Goal: Transaction & Acquisition: Purchase product/service

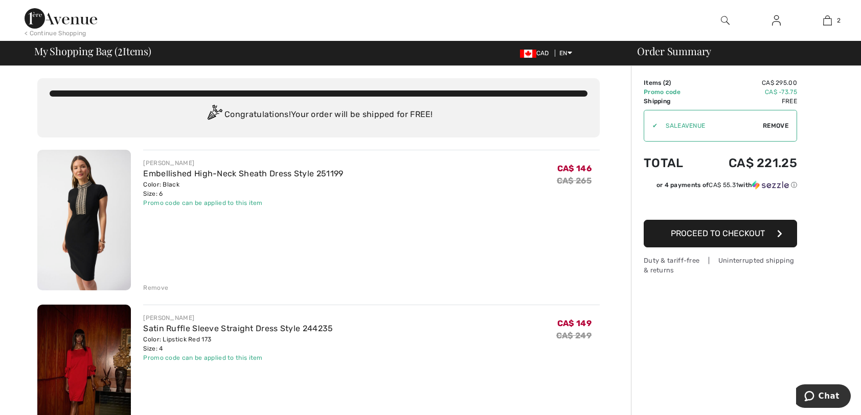
scroll to position [51, 0]
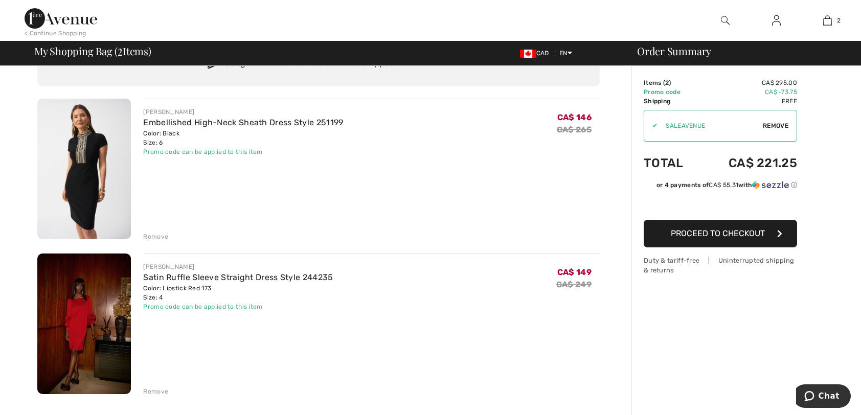
click at [157, 390] on div "Remove" at bounding box center [155, 391] width 25 height 9
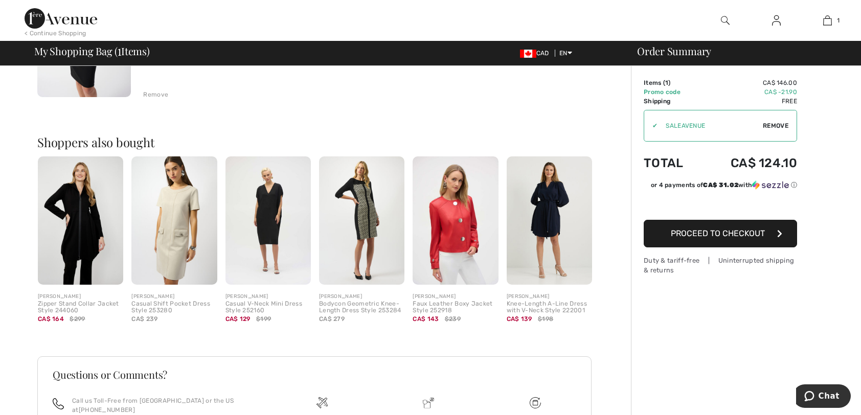
scroll to position [90, 0]
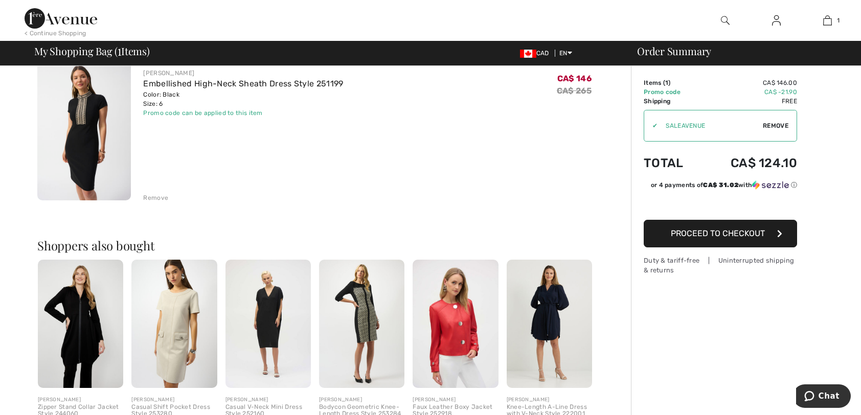
click at [80, 156] on img at bounding box center [84, 130] width 94 height 141
click at [81, 157] on img at bounding box center [84, 130] width 94 height 141
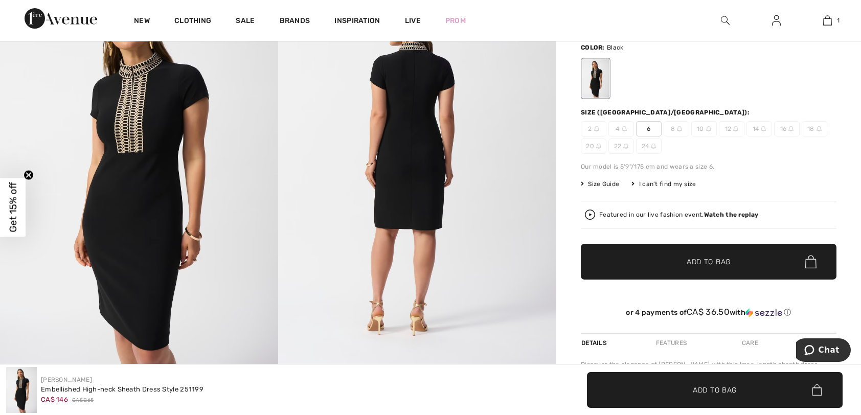
scroll to position [102, 0]
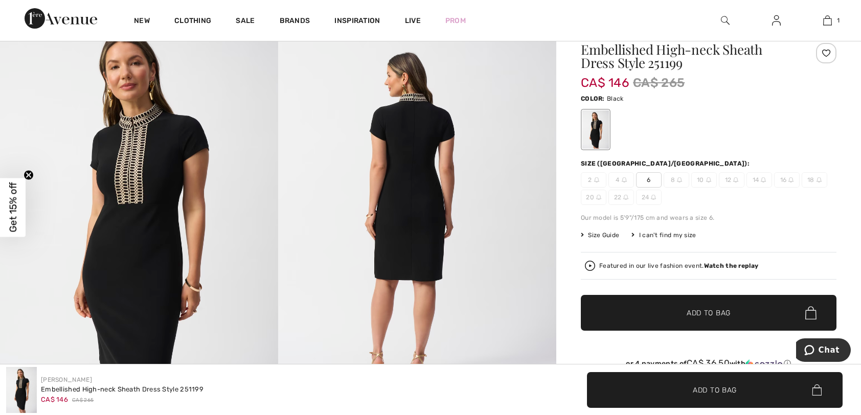
click at [707, 314] on span "Add to Bag" at bounding box center [708, 313] width 44 height 11
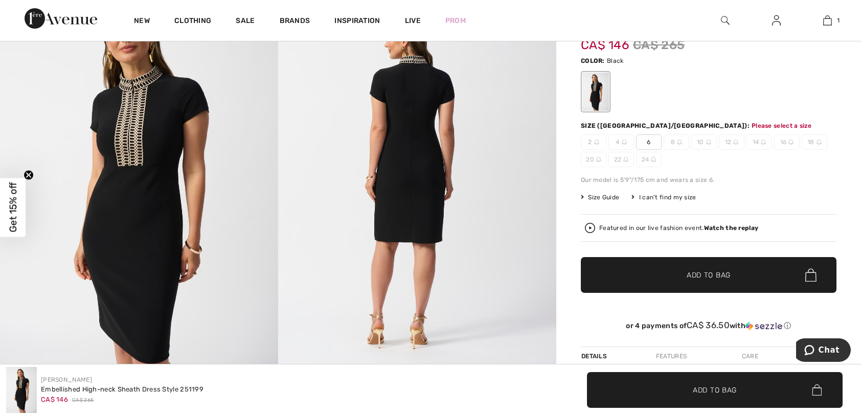
scroll to position [0, 0]
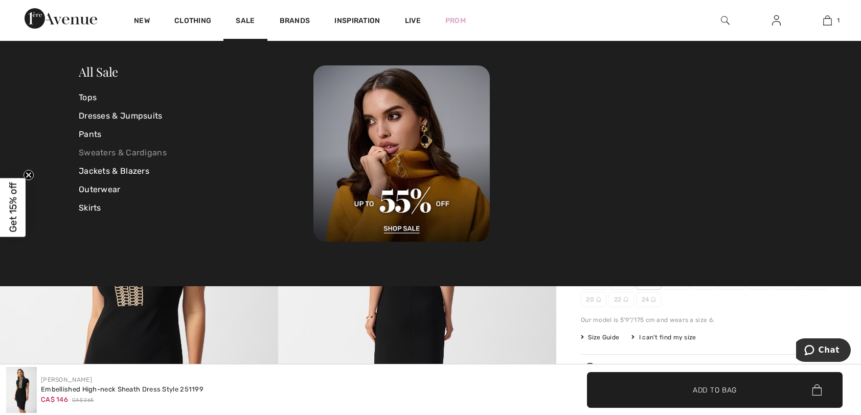
click at [143, 151] on link "Sweaters & Cardigans" at bounding box center [196, 153] width 235 height 18
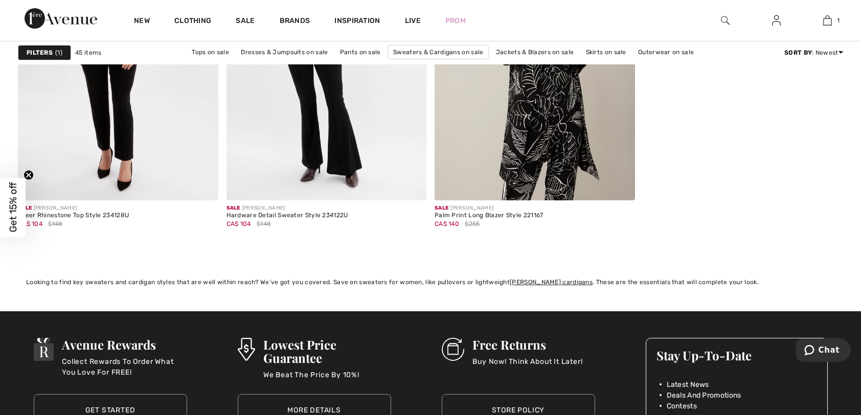
scroll to position [4653, 0]
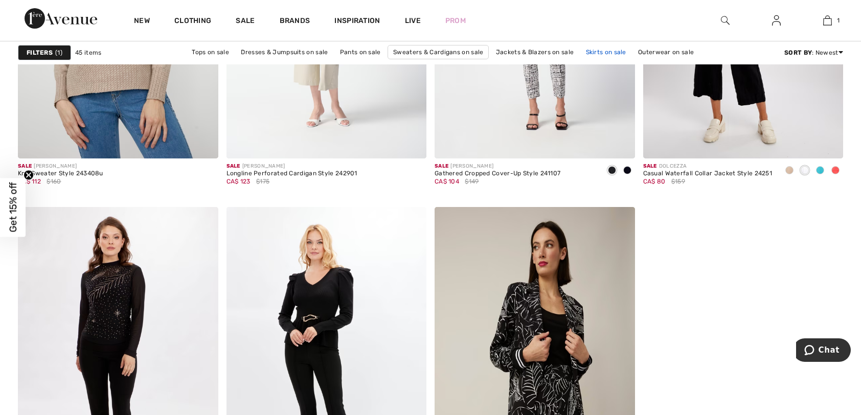
click at [602, 47] on link "Skirts on sale" at bounding box center [606, 51] width 51 height 13
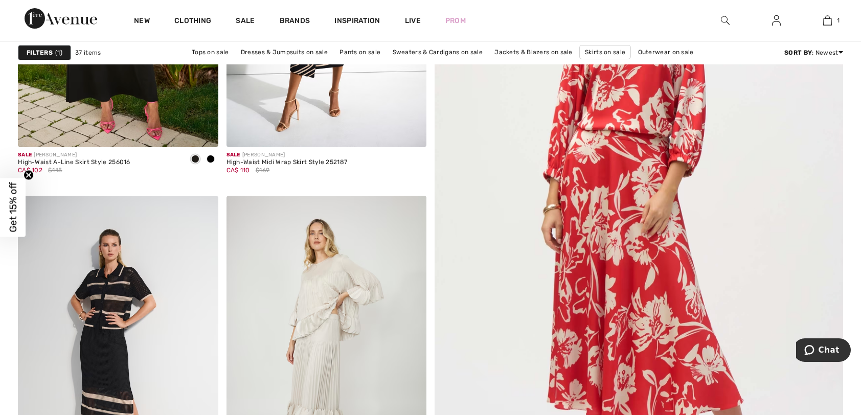
scroll to position [358, 0]
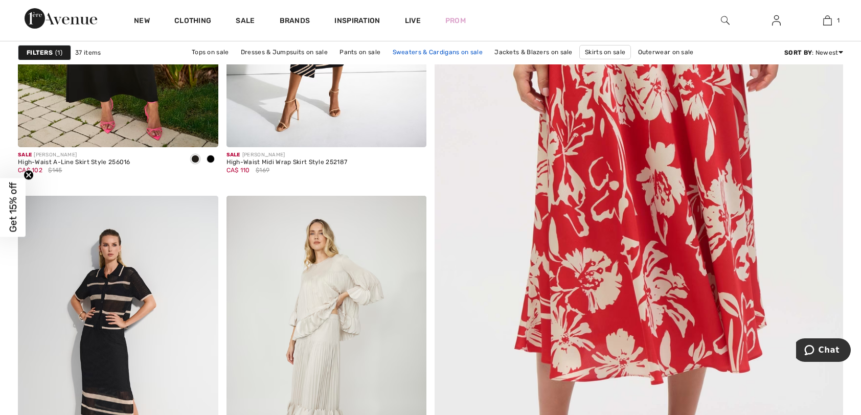
click at [436, 50] on link "Sweaters & Cardigans on sale" at bounding box center [437, 51] width 100 height 13
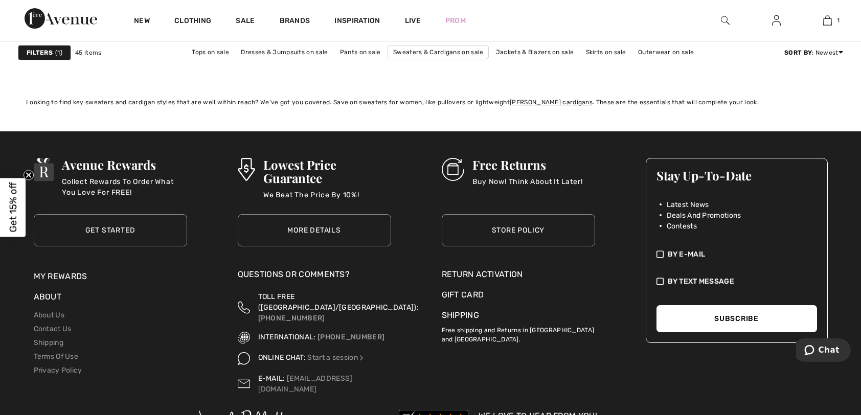
scroll to position [5215, 0]
